Goal: Task Accomplishment & Management: Complete application form

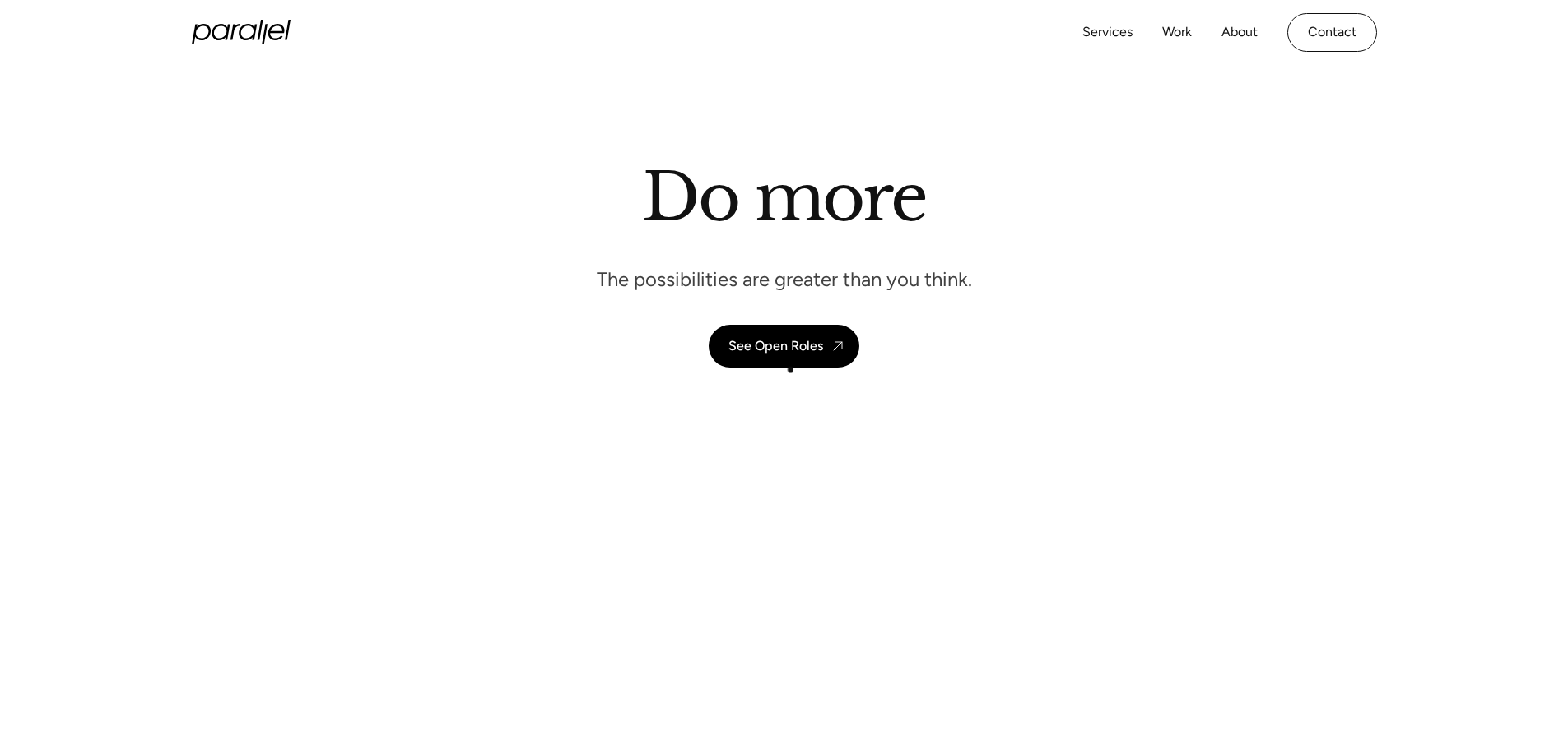
click at [790, 354] on div "See Open Roles" at bounding box center [776, 345] width 95 height 15
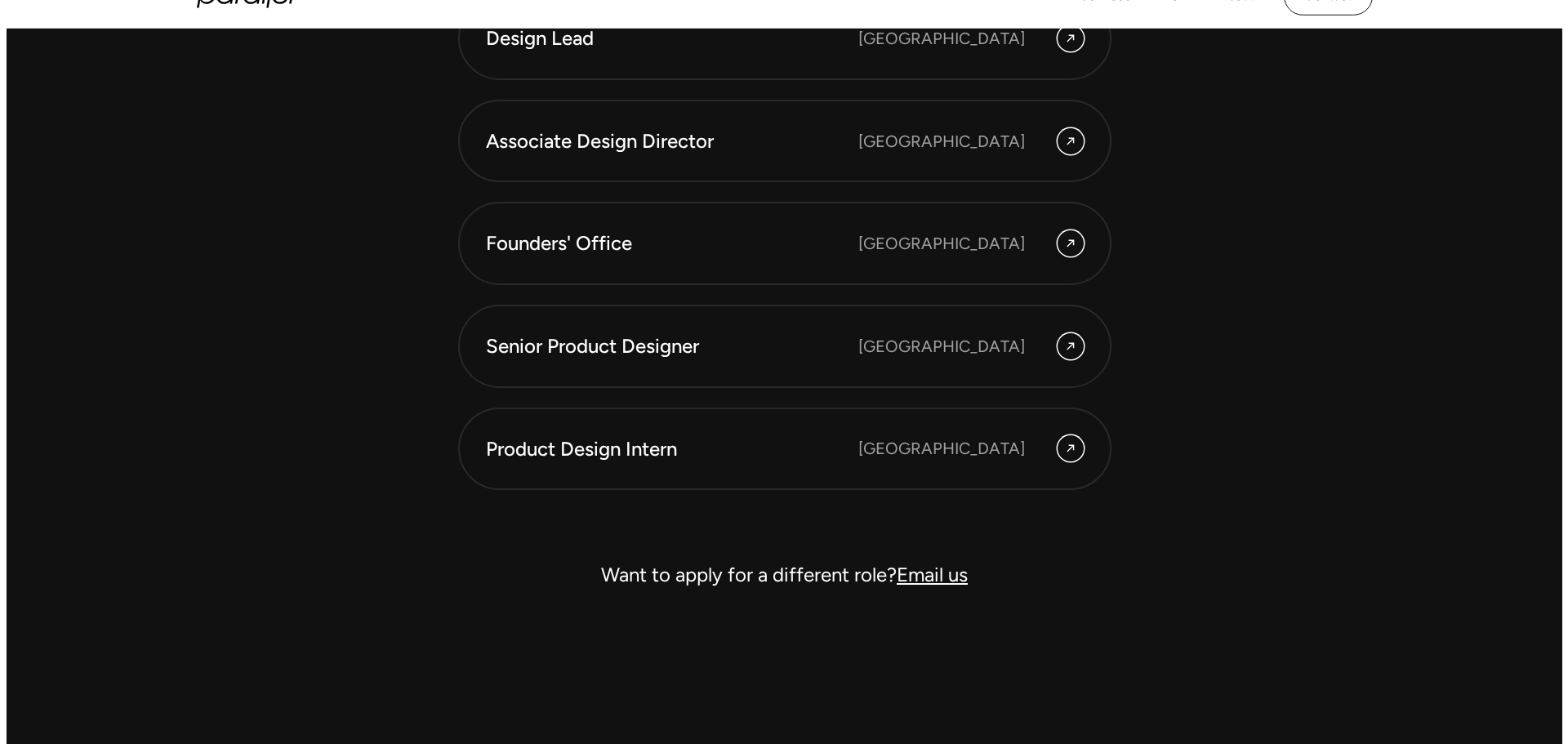
scroll to position [4800, 0]
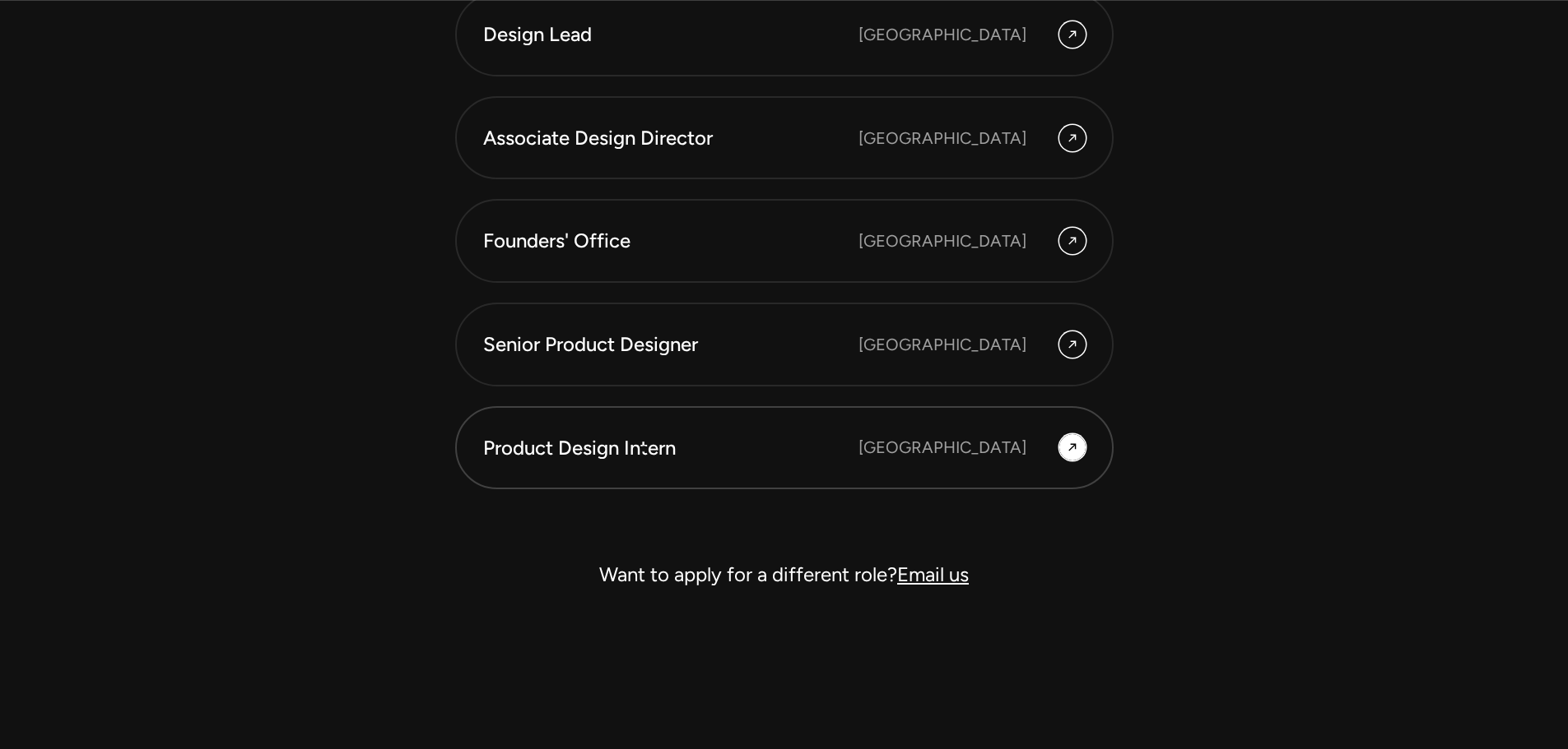
click at [644, 448] on div "Product Design Intern" at bounding box center [671, 448] width 376 height 28
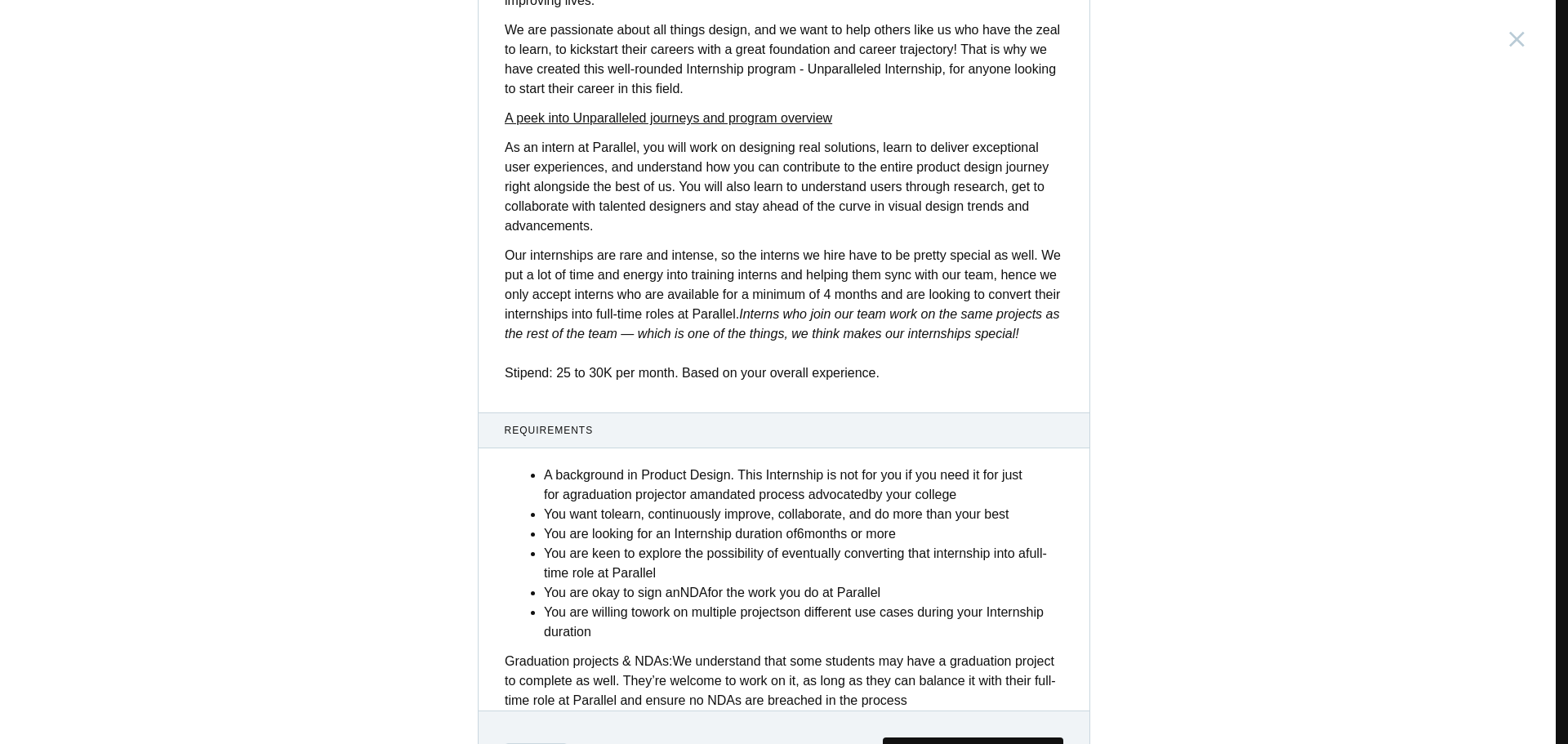
scroll to position [494, 0]
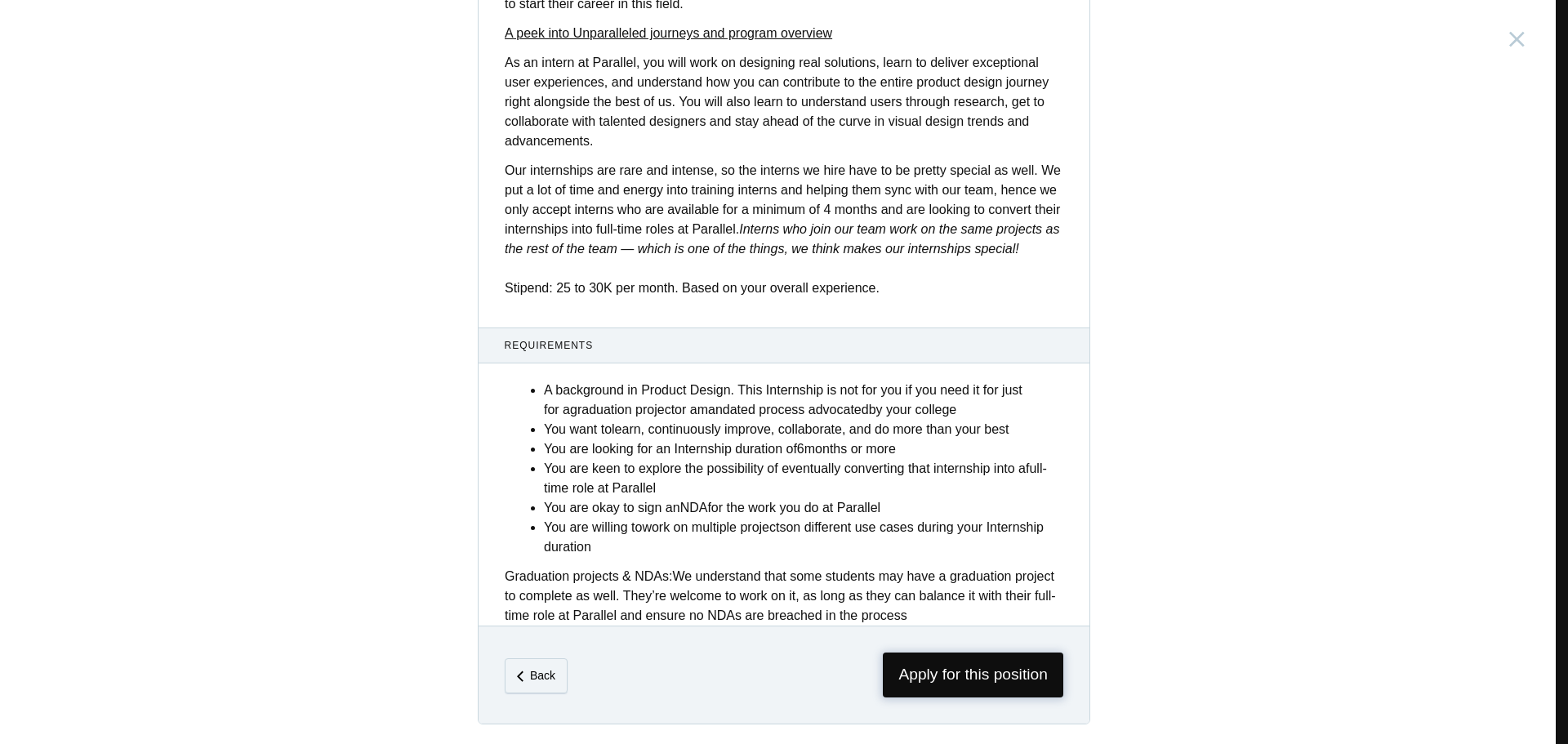
click at [996, 680] on span "Apply for this position" at bounding box center [973, 675] width 181 height 44
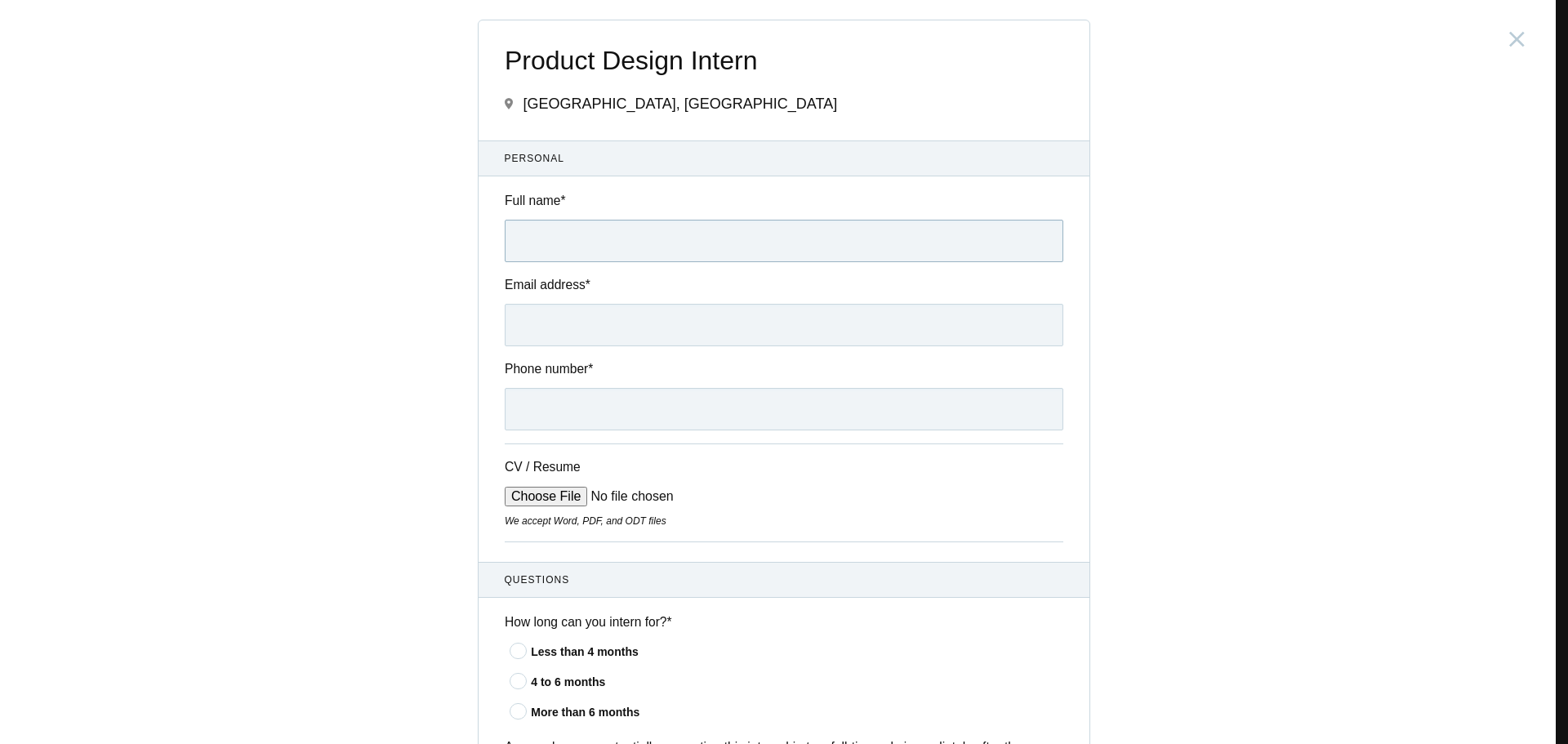
click at [592, 247] on input "Full name *" at bounding box center [784, 241] width 559 height 43
type input "[PERSON_NAME]"
type input "[PHONE_NUMBER]"
click at [585, 331] on input "Email address *" at bounding box center [784, 326] width 559 height 43
type input "[EMAIL_ADDRESS][DOMAIN_NAME]"
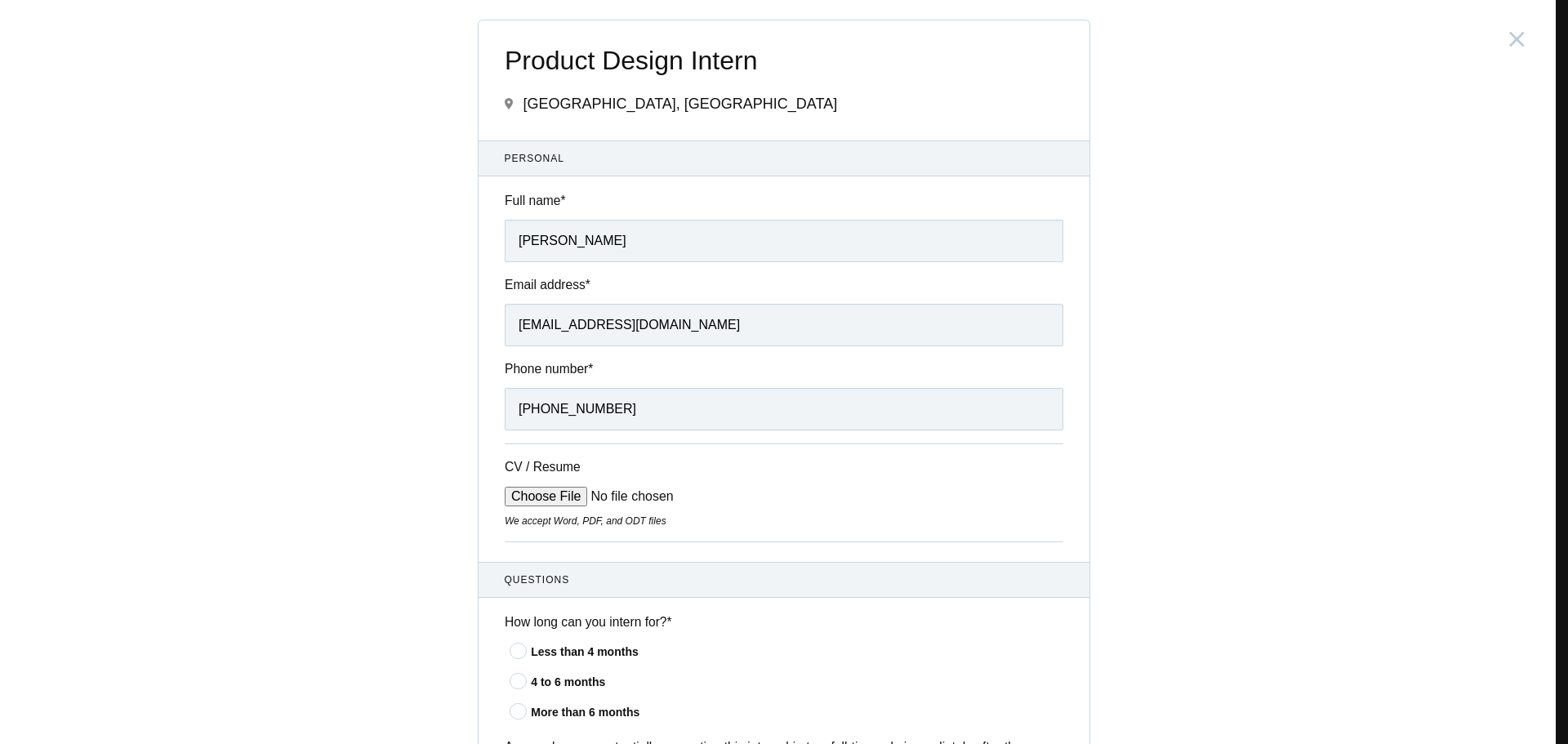
click at [550, 500] on input "CV / Resume" at bounding box center [628, 497] width 247 height 20
type input "C:\fakepath\VinayDanguicv.pdf"
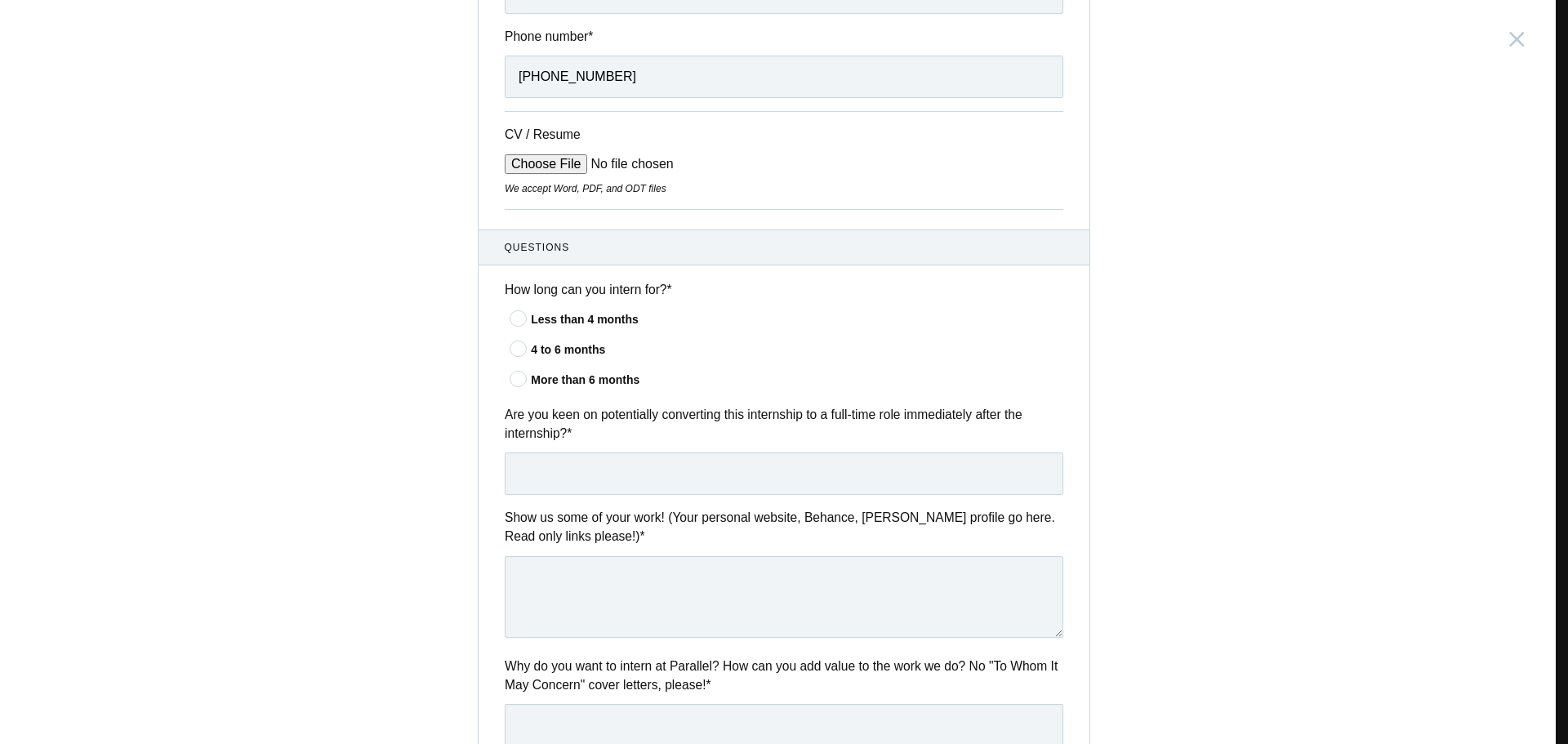
scroll to position [408, 0]
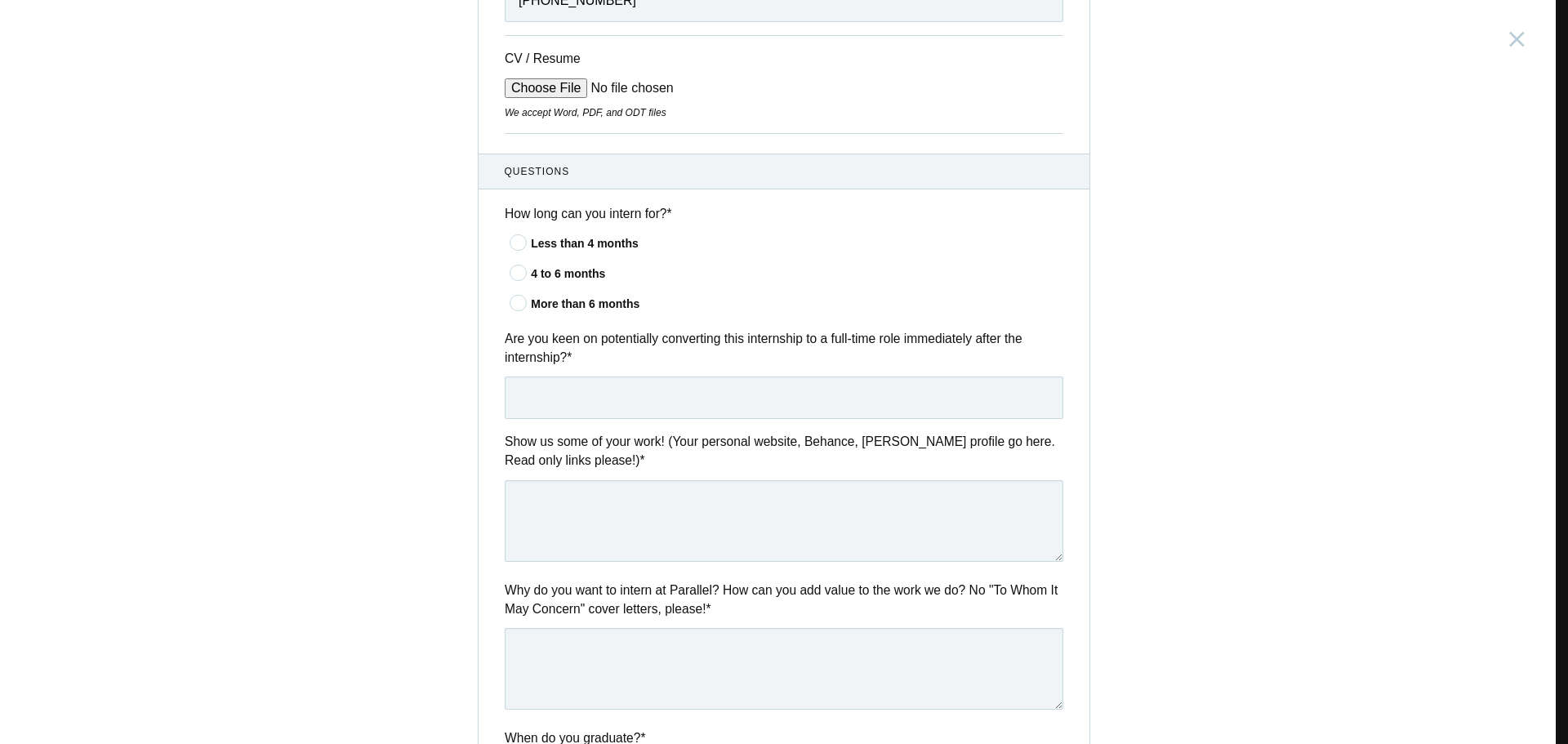
click at [515, 271] on icon at bounding box center [519, 272] width 30 height 11
click at [0, 0] on input"] "4 to 6 months" at bounding box center [0, 0] width 0 height 0
click at [570, 378] on input "text" at bounding box center [784, 398] width 559 height 43
type input "yes will be a great opportunity for me"
click at [596, 493] on textarea at bounding box center [784, 522] width 559 height 82
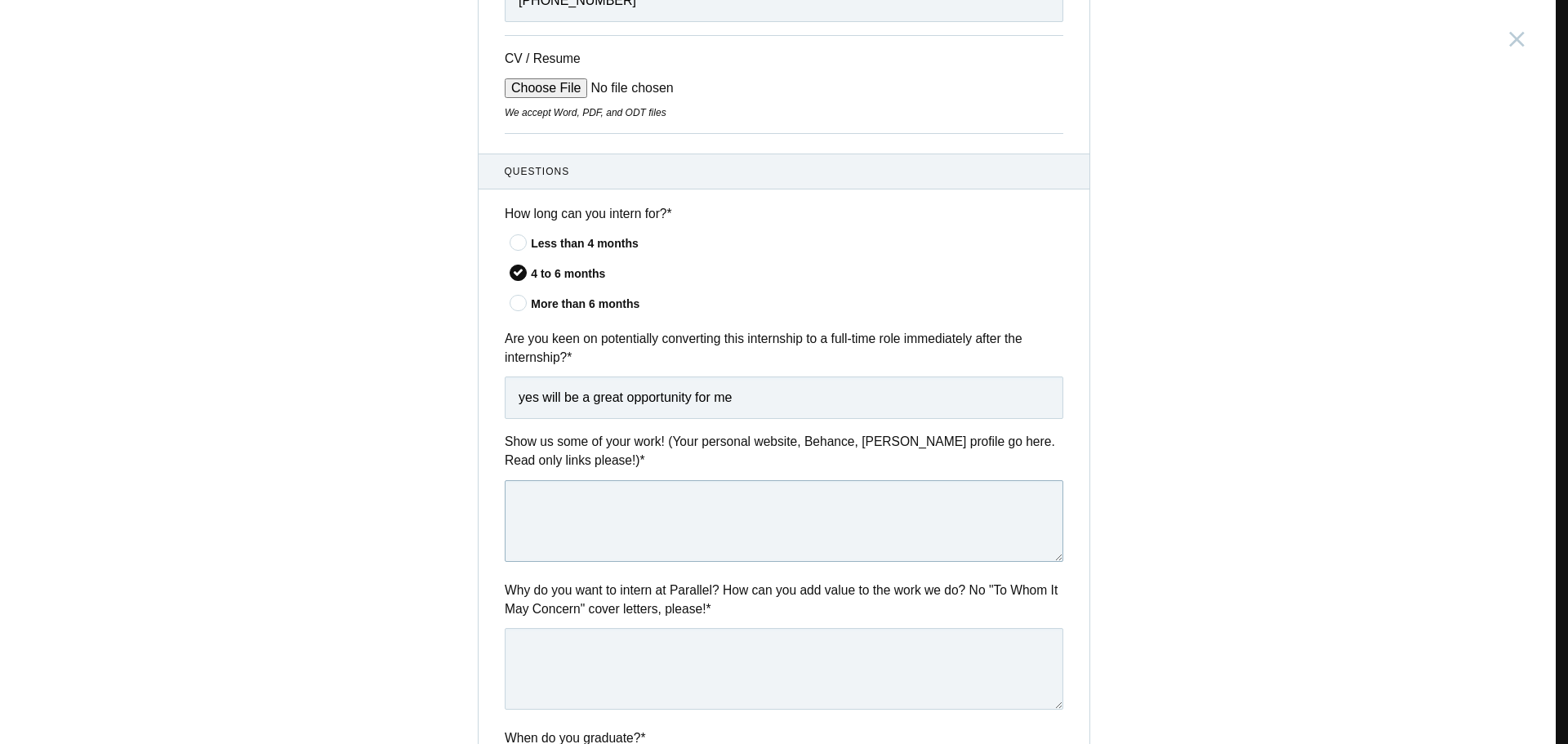
paste textarea "[URL][DOMAIN_NAME]"
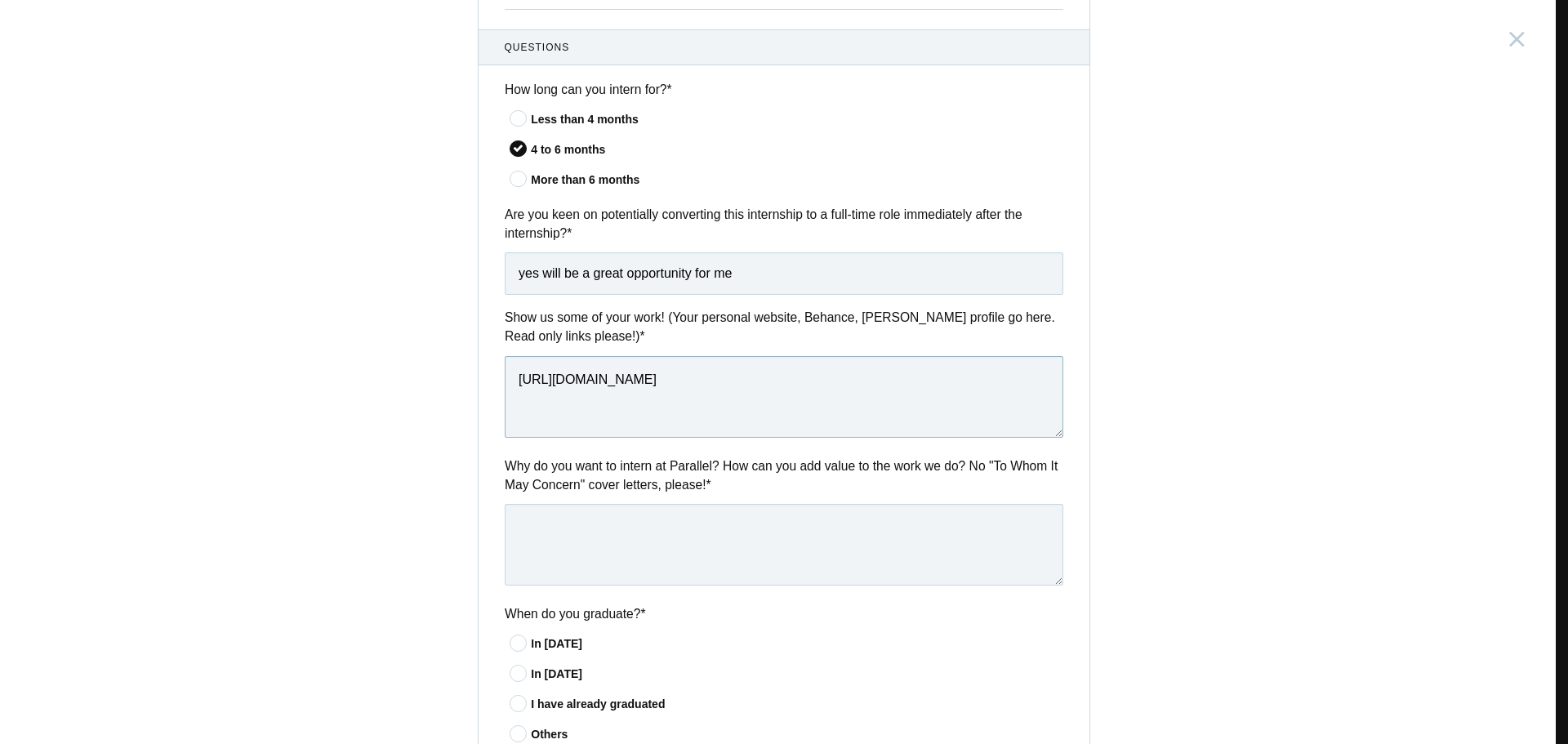
scroll to position [572, 0]
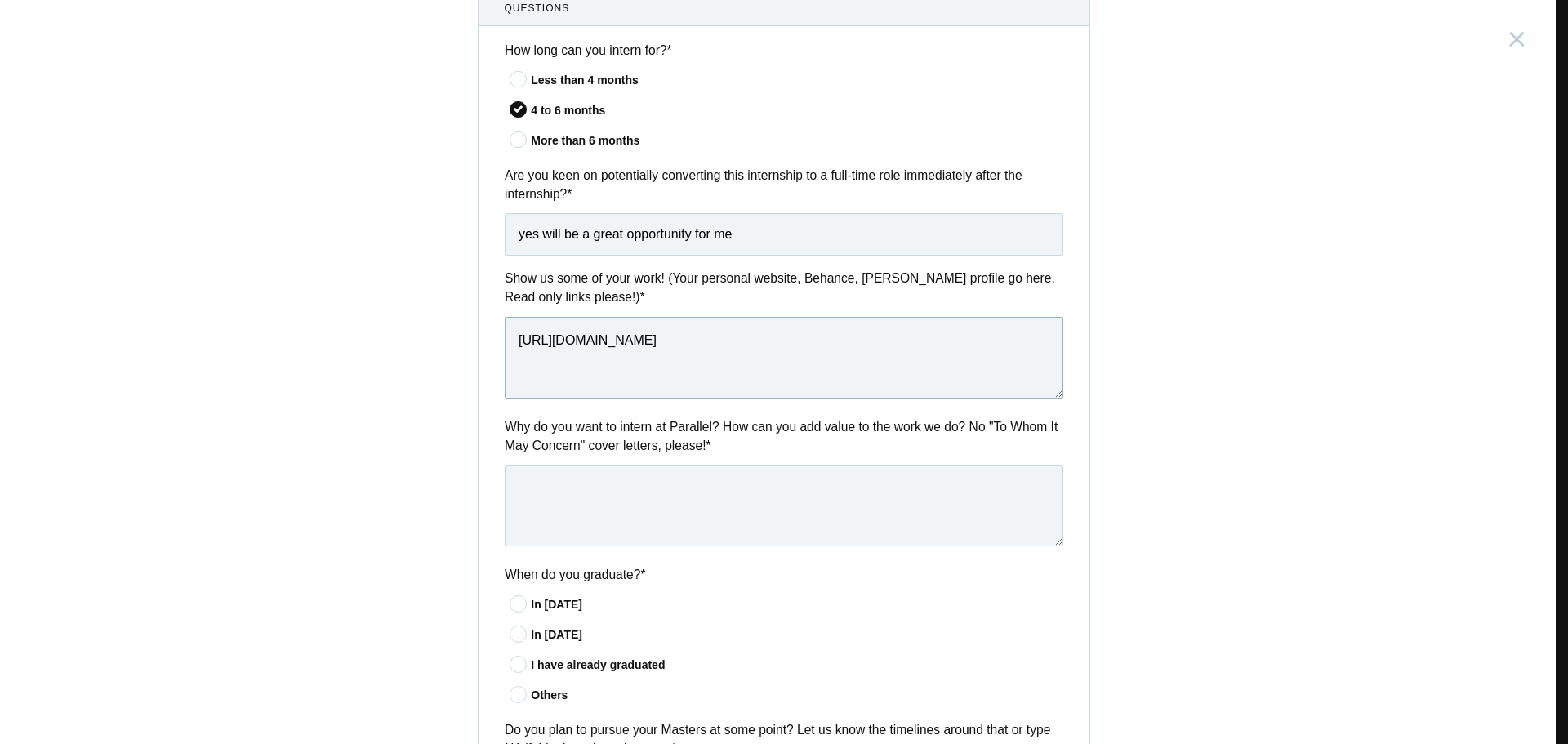
type textarea "[URL][DOMAIN_NAME]"
click at [732, 504] on textarea at bounding box center [784, 505] width 559 height 82
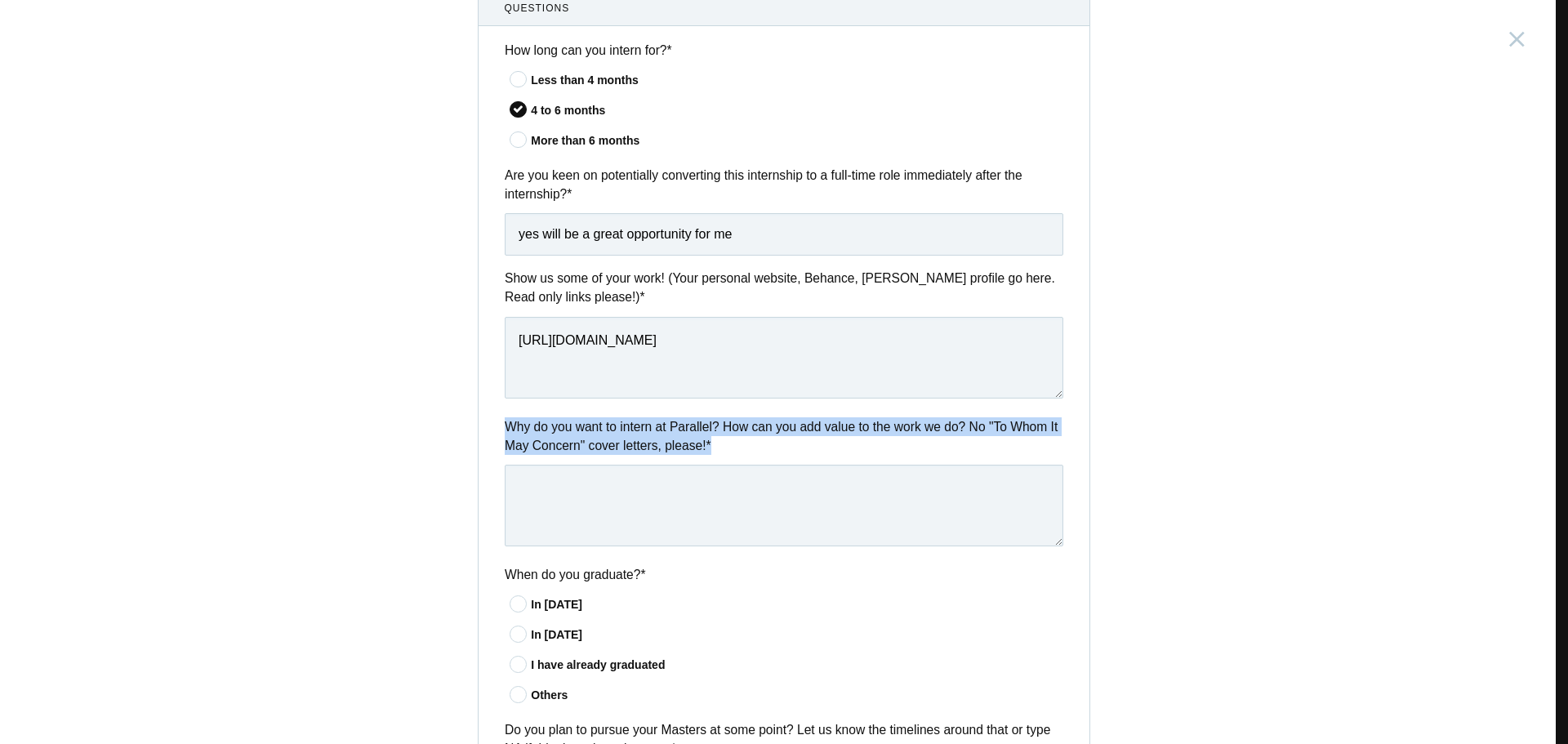
drag, startPoint x: 717, startPoint y: 454, endPoint x: 494, endPoint y: 409, distance: 227.5
click at [494, 409] on div "Questions How long can you intern for? * Less than 4 months 4 to 6 months More …" at bounding box center [784, 594] width 611 height 1209
copy label "Why do you want to intern at Parallel? How can you add value to the work we do?…"
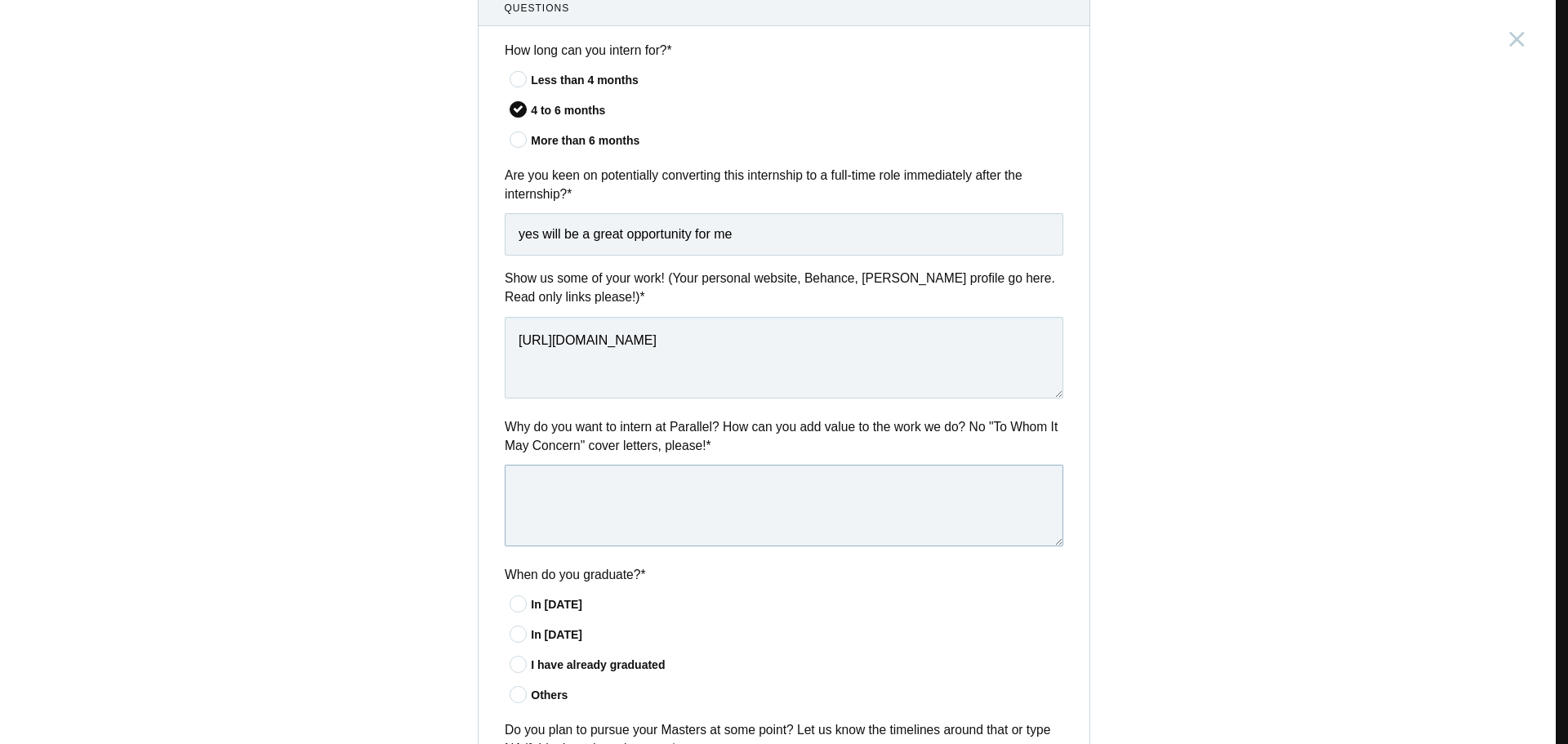
click at [716, 495] on textarea at bounding box center [784, 505] width 559 height 82
paste textarea "I admire Parallel’s focus on creating innovative, user-centered solutions, and …"
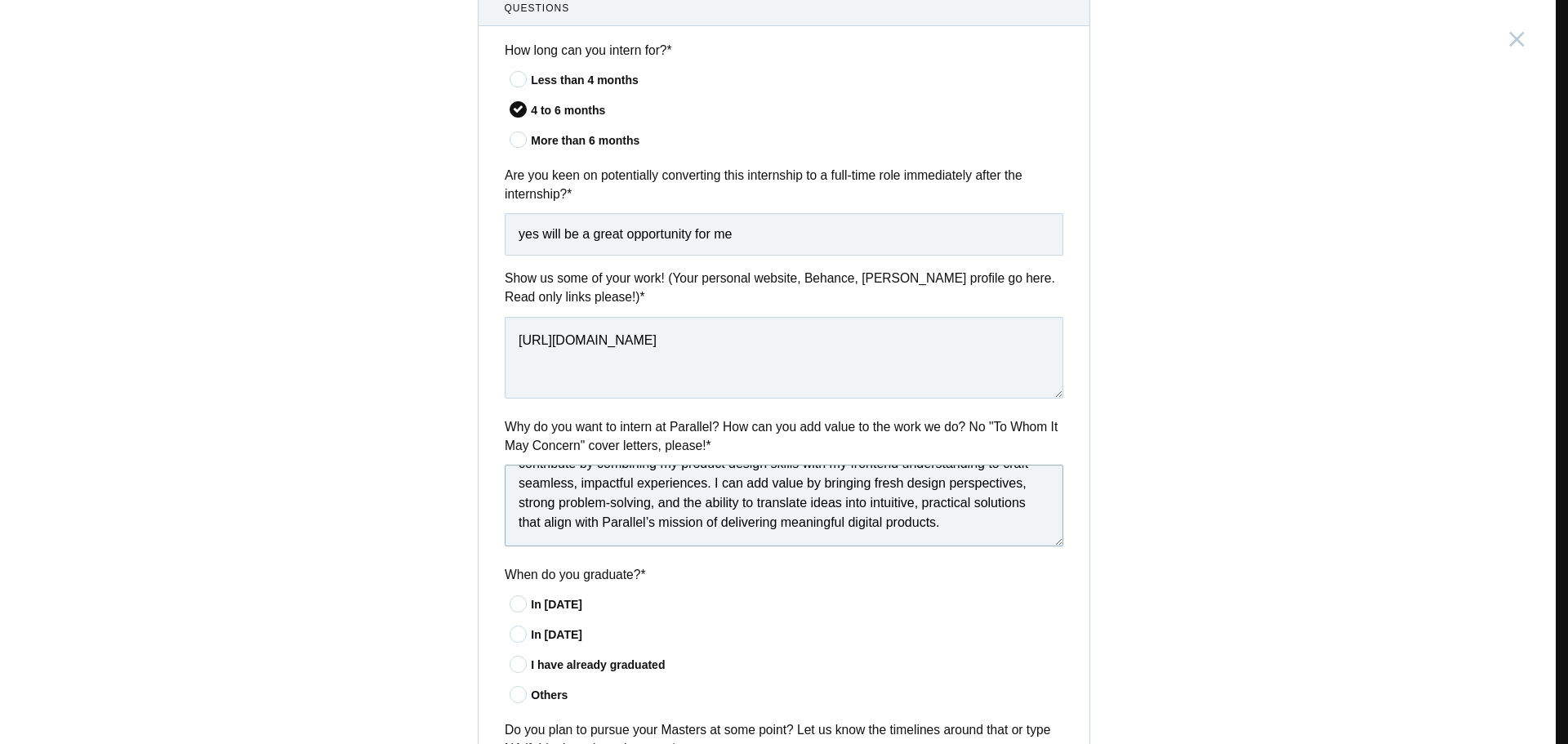
scroll to position [654, 0]
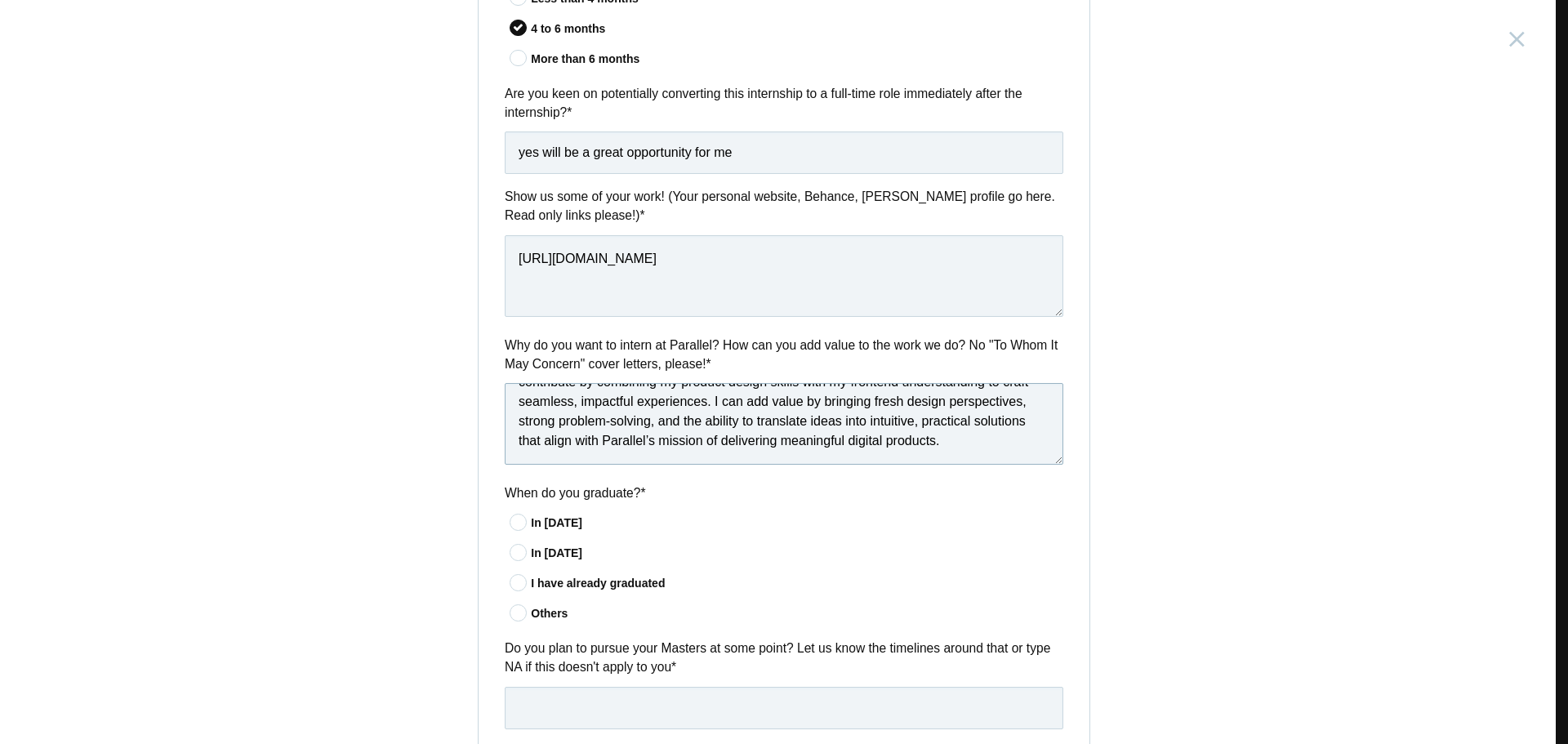
type textarea "I admire Parallel’s focus on creating innovative, user-centered solutions, and …"
click at [518, 586] on icon at bounding box center [519, 583] width 30 height 11
click at [0, 0] on input"] "I have already graduated" at bounding box center [0, 0] width 0 height 0
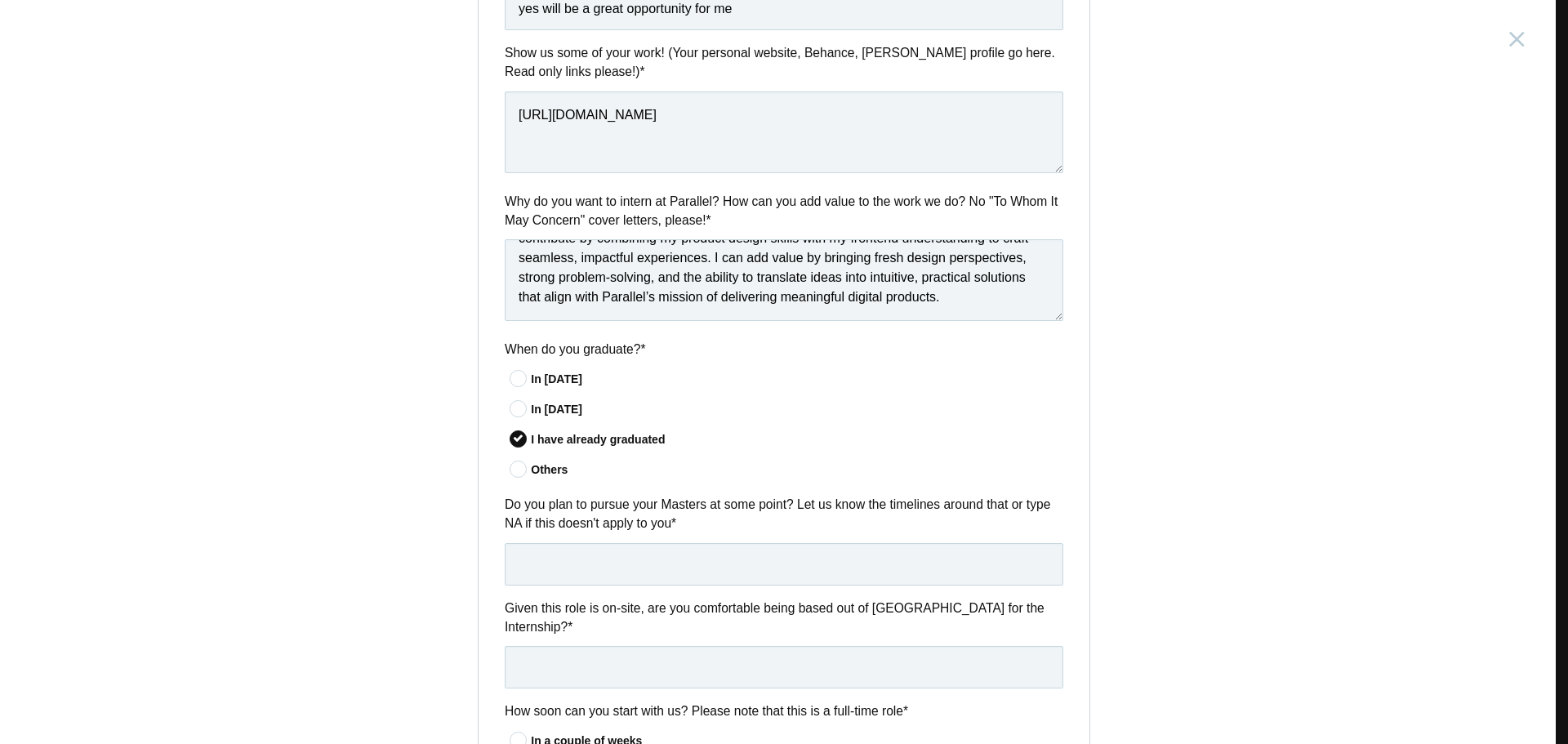
scroll to position [817, 0]
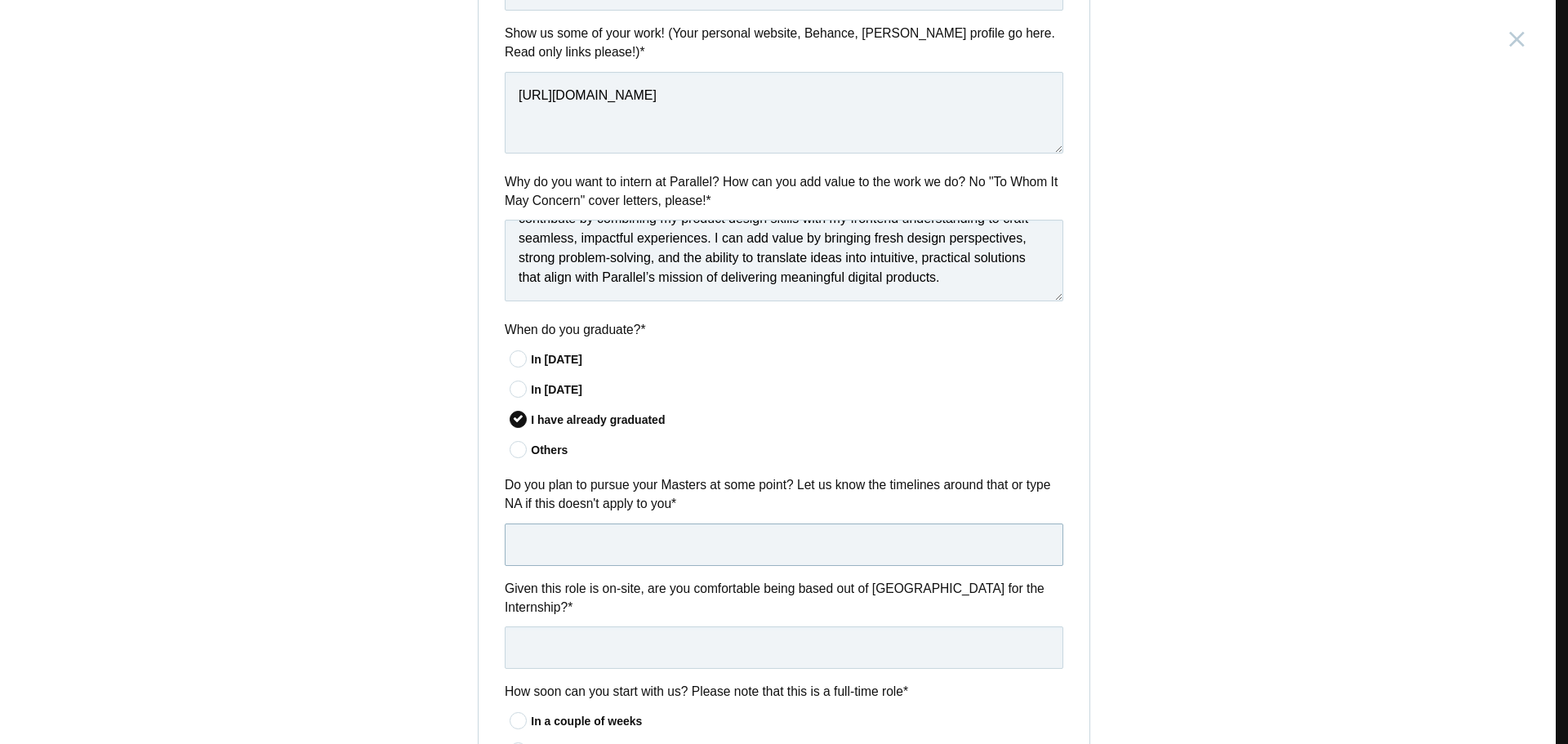
click at [572, 547] on input "text" at bounding box center [784, 546] width 559 height 43
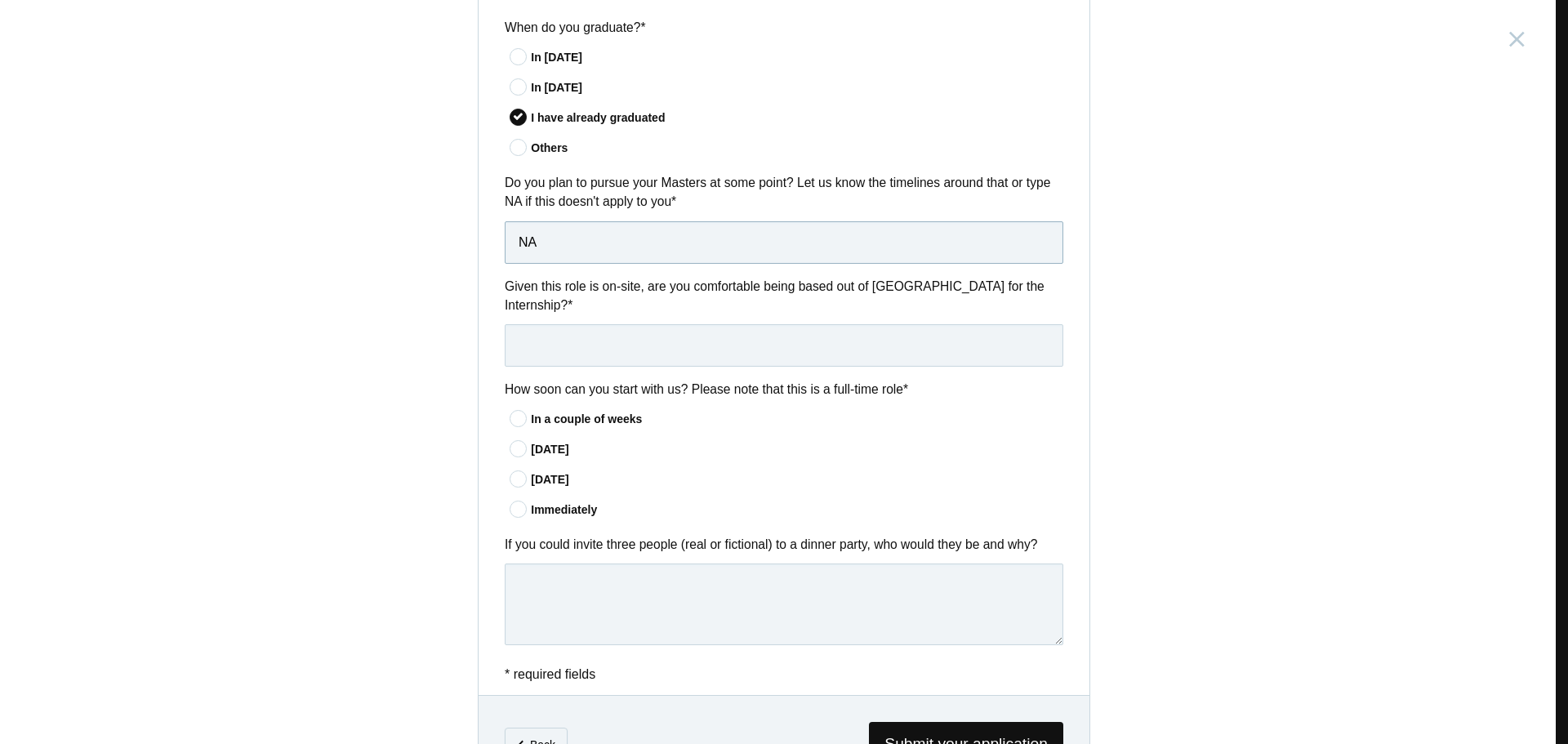
scroll to position [1144, 0]
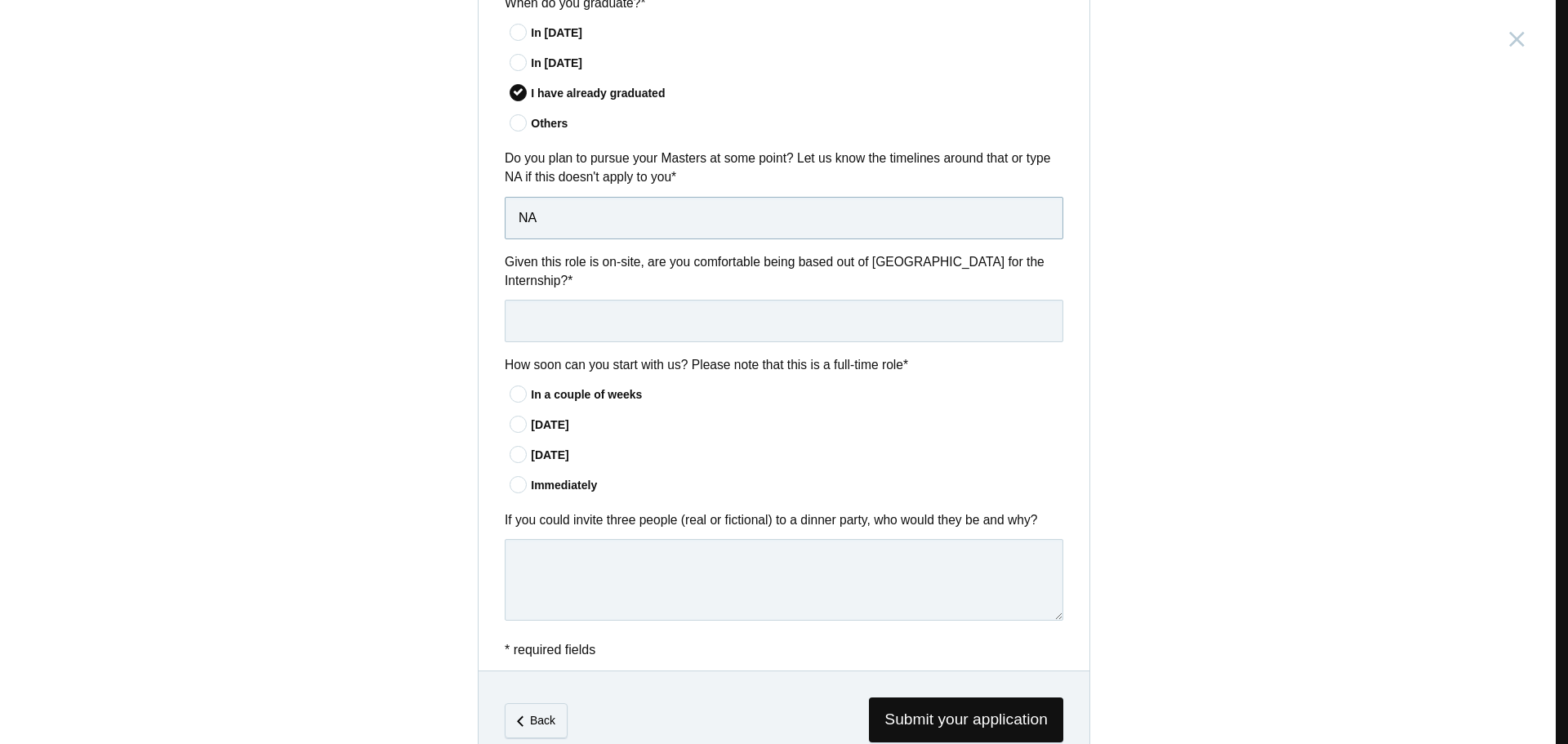
type input "NA"
click at [548, 300] on input "text" at bounding box center [784, 321] width 559 height 43
type input "yes"
click at [574, 386] on div "In a couple of weeks" at bounding box center [797, 394] width 533 height 17
click at [0, 0] on input"] "In a couple of weeks" at bounding box center [0, 0] width 0 height 0
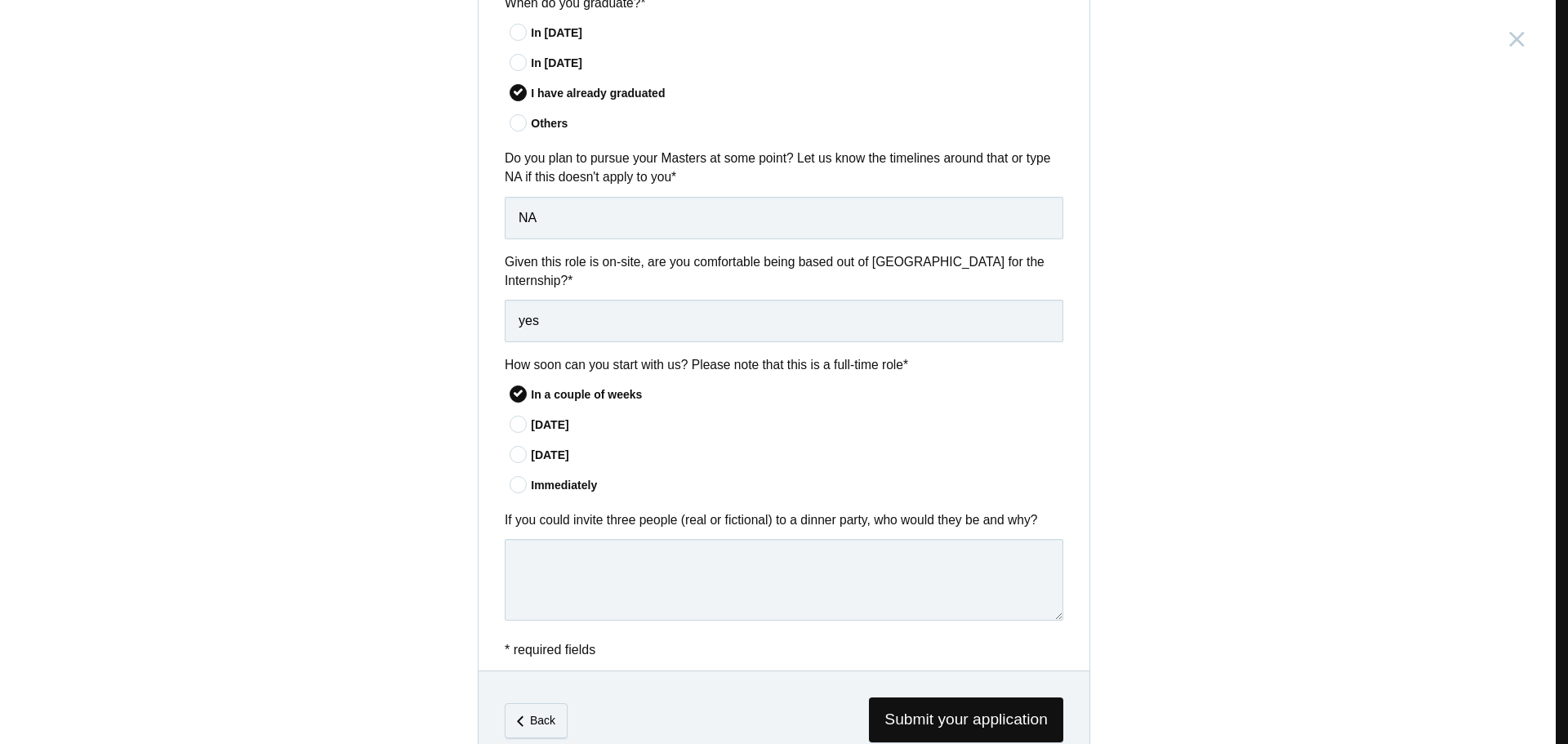
scroll to position [1170, 0]
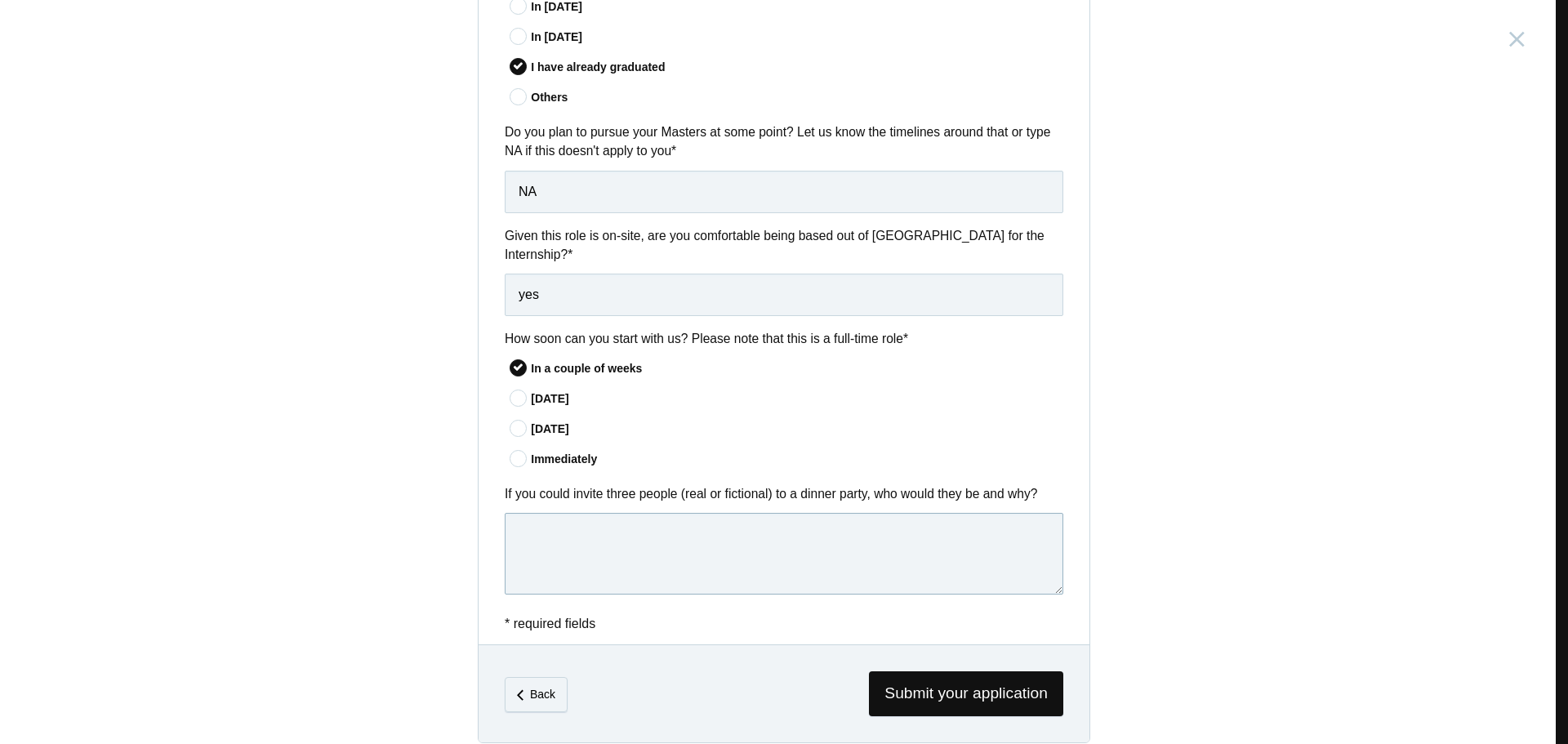
click at [580, 515] on textarea at bounding box center [784, 554] width 559 height 82
click at [655, 526] on textarea "[PERSON_NAME], [PERSON_NAME] and [PERSON_NAME]" at bounding box center [784, 554] width 559 height 82
type textarea "[PERSON_NAME], [PERSON_NAME] and [PERSON_NAME]"
click at [927, 672] on span "Submit your application" at bounding box center [966, 694] width 195 height 44
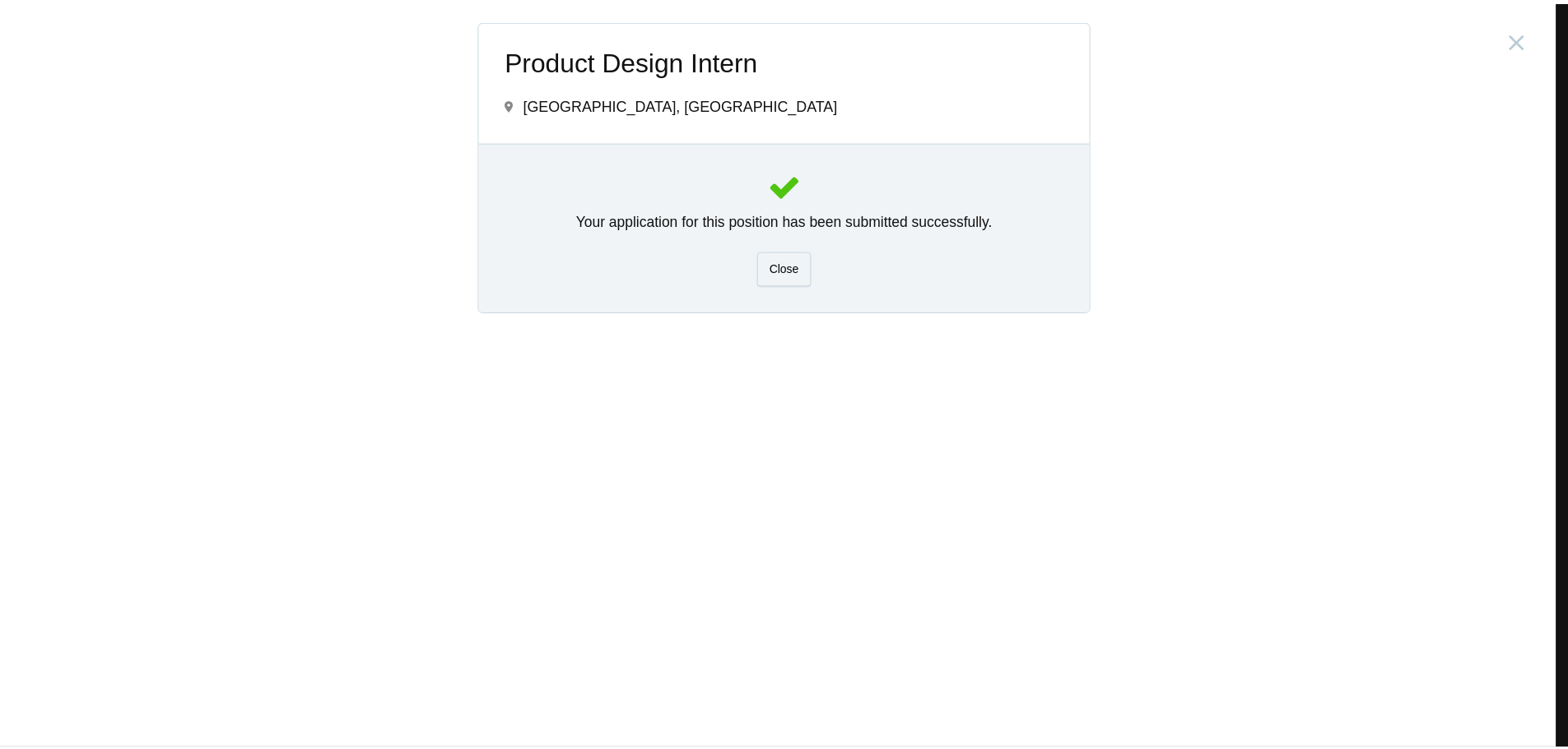
scroll to position [0, 0]
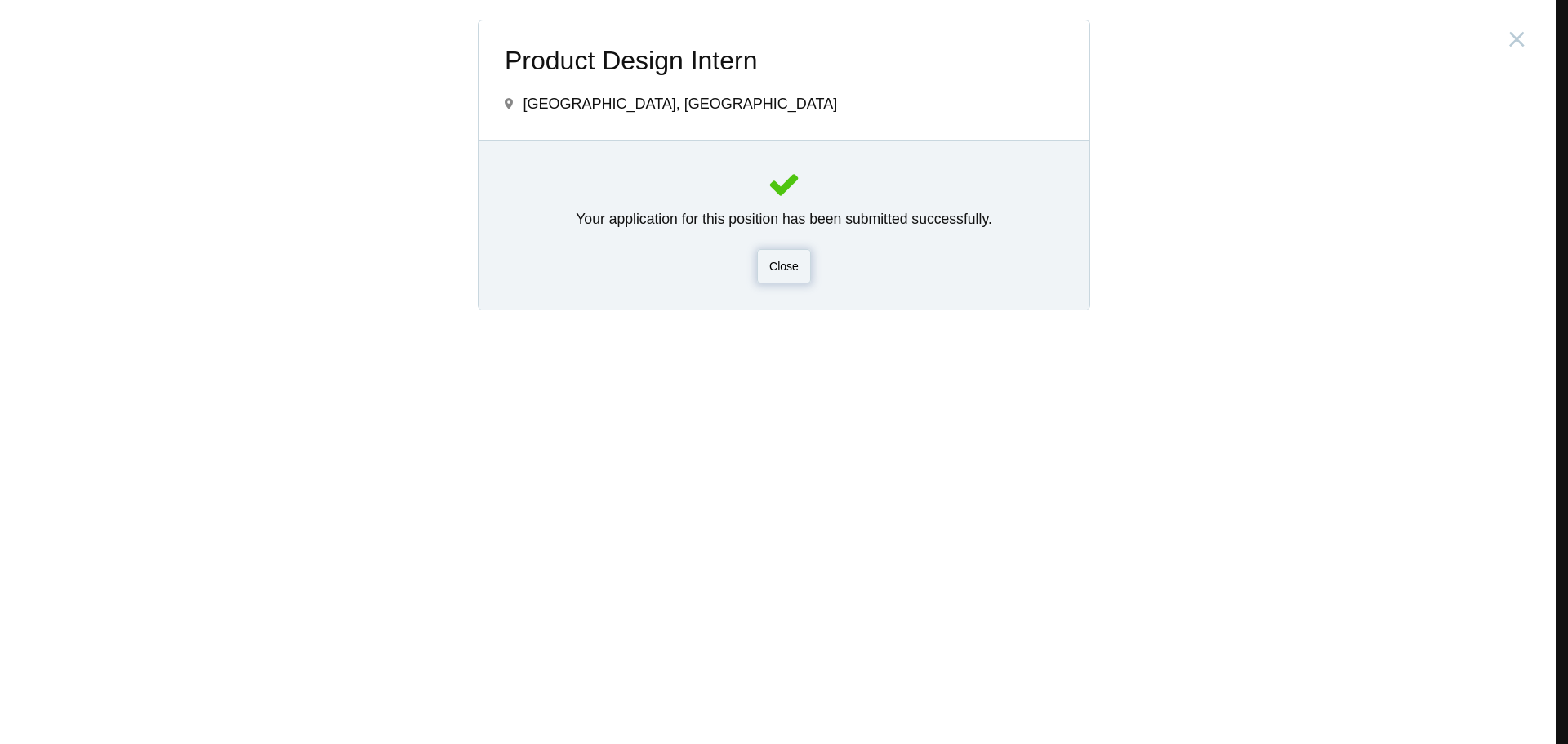
click at [792, 281] on div "Close" at bounding box center [784, 266] width 54 height 35
